Goal: Navigation & Orientation: Find specific page/section

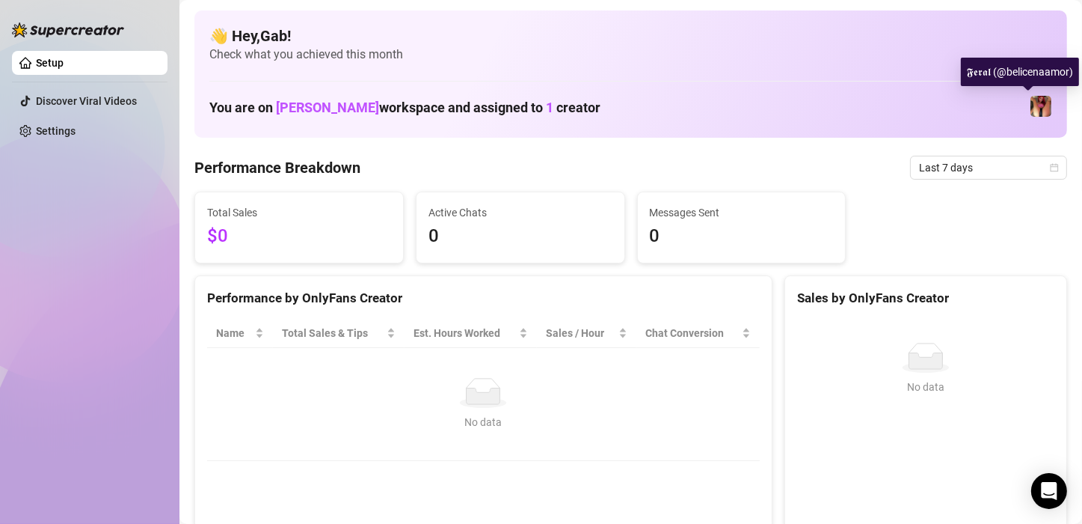
click at [1031, 108] on img at bounding box center [1041, 106] width 21 height 21
